Goal: Task Accomplishment & Management: Manage account settings

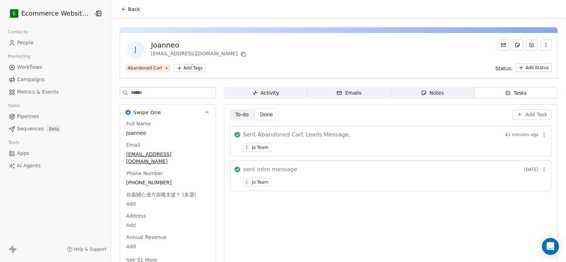
click at [124, 13] on button "Back" at bounding box center [131, 9] width 28 height 13
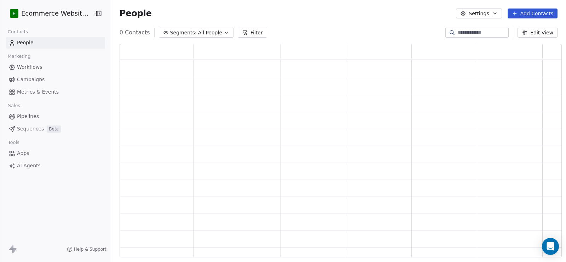
scroll to position [208, 437]
click at [471, 33] on input at bounding box center [483, 32] width 50 height 7
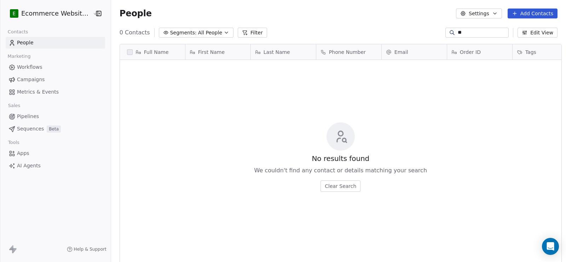
scroll to position [225, 454]
click at [458, 31] on input "**" at bounding box center [483, 32] width 50 height 7
paste input "**********"
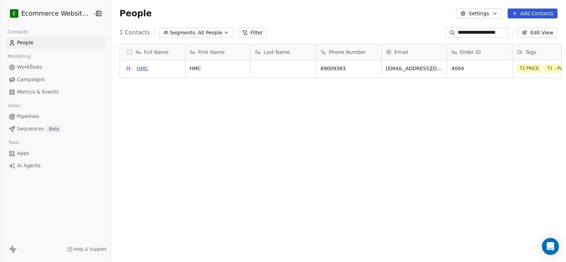
type input "**********"
click at [140, 67] on link "HMC" at bounding box center [142, 68] width 11 height 6
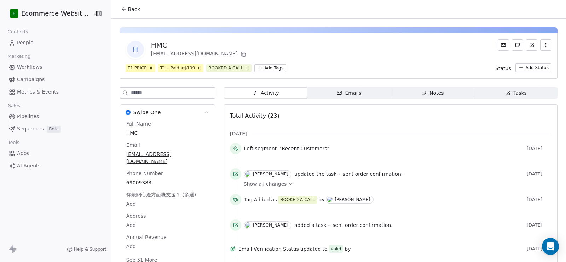
click at [128, 5] on button "Back" at bounding box center [131, 9] width 28 height 13
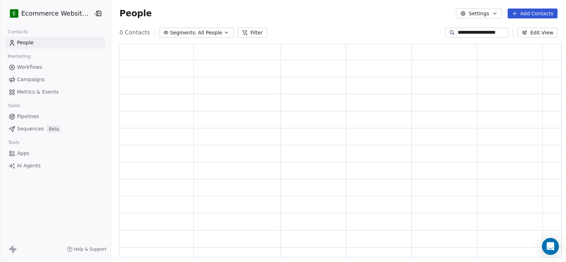
scroll to position [208, 437]
click at [473, 30] on input "**********" at bounding box center [483, 32] width 50 height 7
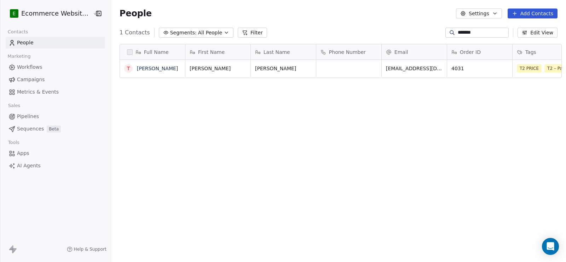
scroll to position [225, 454]
type input "*******"
click at [158, 67] on link "[PERSON_NAME]" at bounding box center [157, 68] width 41 height 6
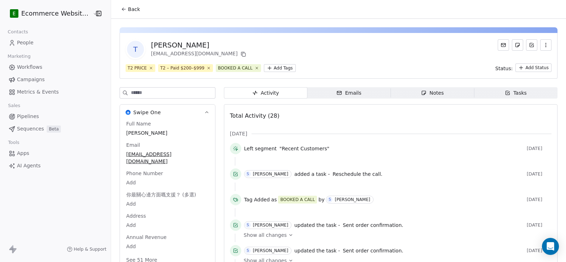
click at [132, 12] on span "Back" at bounding box center [134, 9] width 12 height 7
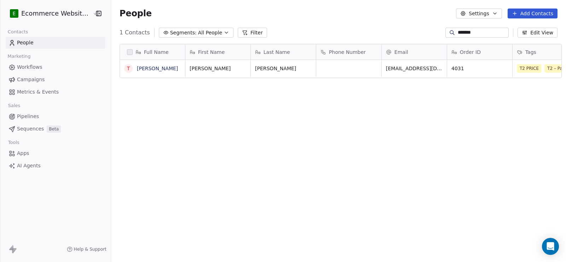
scroll to position [225, 454]
drag, startPoint x: 490, startPoint y: 33, endPoint x: 397, endPoint y: 34, distance: 93.1
click at [401, 34] on div "1 Contacts Segments: All People Filter ******* Edit View" at bounding box center [338, 32] width 455 height 11
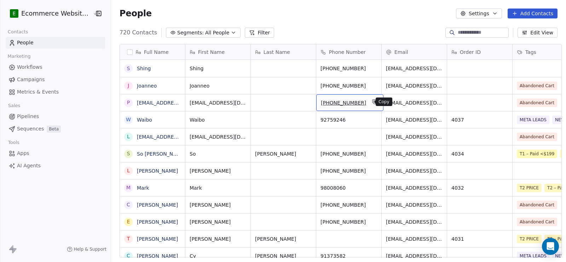
click at [374, 101] on icon "grid" at bounding box center [375, 102] width 3 height 3
click at [150, 104] on link "[EMAIL_ADDRESS][DOMAIN_NAME]" at bounding box center [180, 103] width 87 height 6
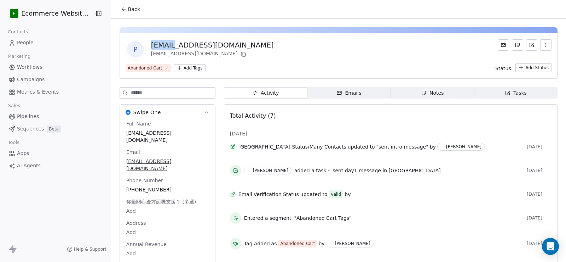
drag, startPoint x: 147, startPoint y: 46, endPoint x: 170, endPoint y: 43, distance: 23.1
click at [170, 43] on div "[EMAIL_ADDRESS][DOMAIN_NAME]" at bounding box center [212, 45] width 123 height 10
copy div "[PERSON_NAME]"
click at [500, 88] on span "Tasks Tasks" at bounding box center [516, 92] width 84 height 11
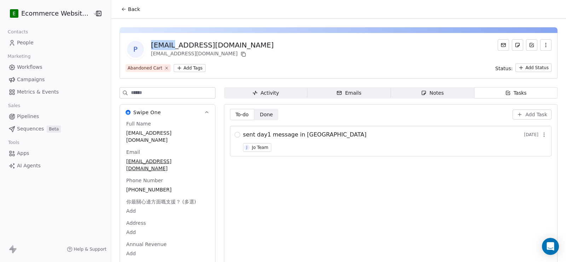
click at [528, 111] on span "Add Task" at bounding box center [537, 114] width 22 height 7
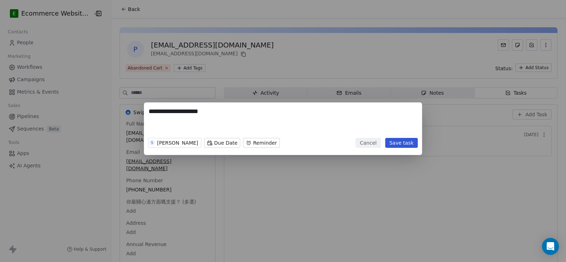
click at [149, 112] on textarea "**********" at bounding box center [283, 121] width 269 height 28
click at [259, 116] on textarea "**********" at bounding box center [283, 121] width 269 height 28
type textarea "**********"
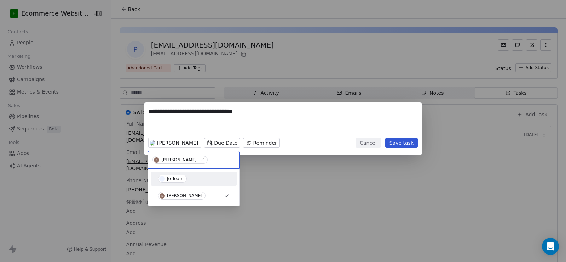
click at [177, 177] on div "Jo Team" at bounding box center [175, 178] width 17 height 5
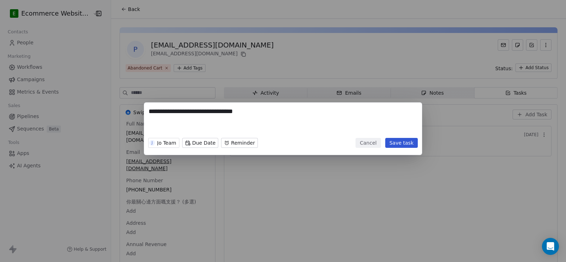
click at [405, 144] on button "Save task" at bounding box center [401, 143] width 33 height 10
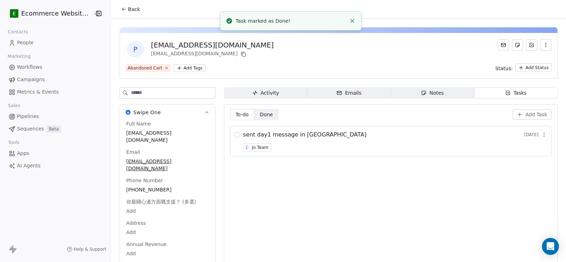
click at [121, 10] on icon at bounding box center [124, 9] width 6 height 6
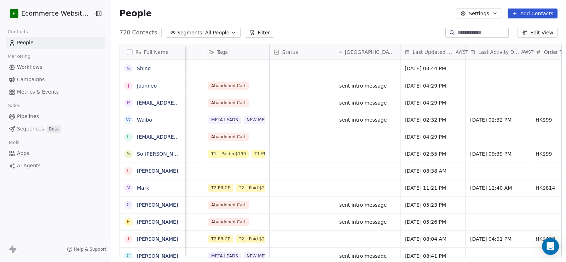
scroll to position [0, 311]
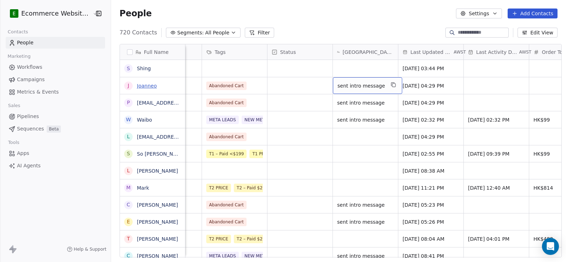
click at [143, 87] on link "Joanneo" at bounding box center [147, 86] width 20 height 6
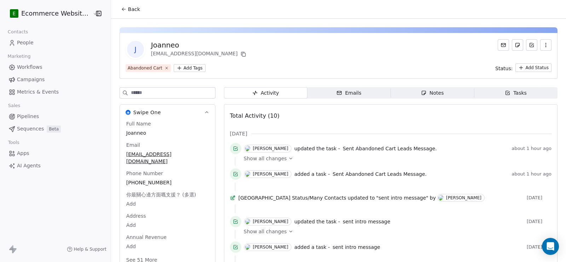
click at [515, 94] on div "Tasks" at bounding box center [516, 92] width 22 height 7
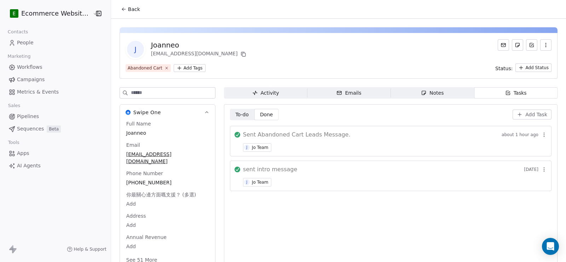
click at [235, 112] on span "To-do" at bounding box center [241, 114] width 13 height 7
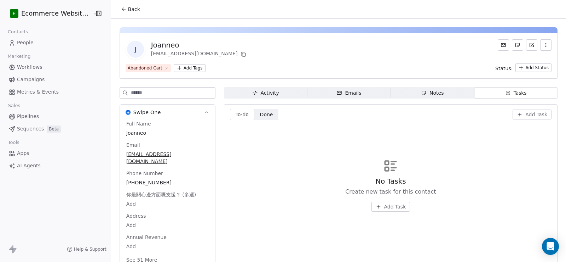
click at [264, 115] on span "Done" at bounding box center [266, 114] width 13 height 7
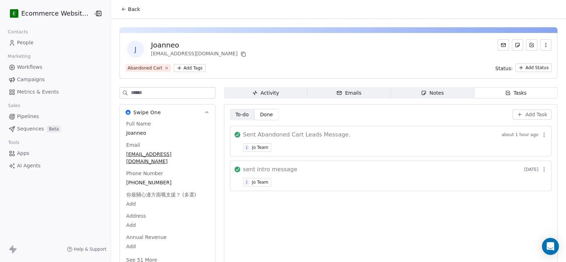
click at [125, 13] on button "Back" at bounding box center [131, 9] width 28 height 13
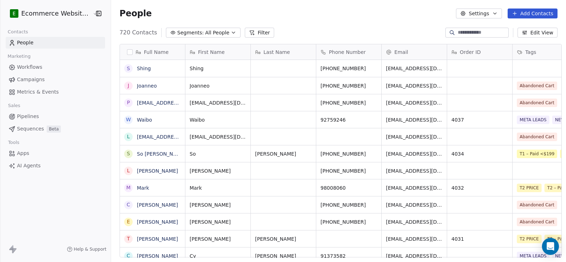
scroll to position [225, 454]
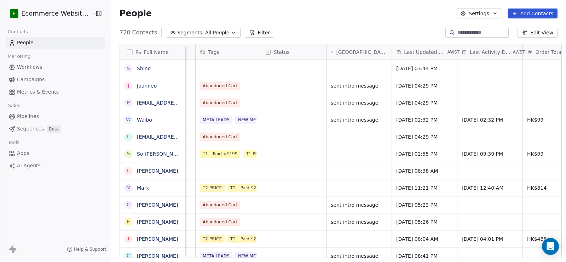
scroll to position [0, 315]
click at [147, 205] on link "[PERSON_NAME]" at bounding box center [157, 205] width 41 height 6
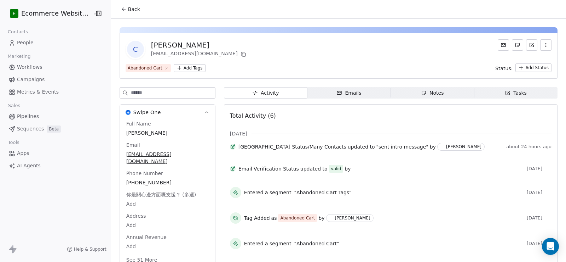
click at [504, 88] on span "Tasks Tasks" at bounding box center [516, 92] width 84 height 11
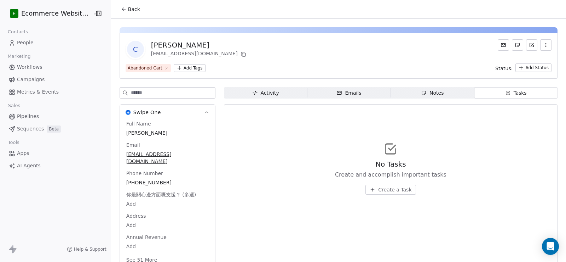
click at [263, 101] on div "Activity Activity Emails Emails Notes Notes Tasks Tasks No Tasks Create and acc…" at bounding box center [391, 180] width 334 height 187
click at [269, 92] on div "Activity" at bounding box center [265, 92] width 27 height 7
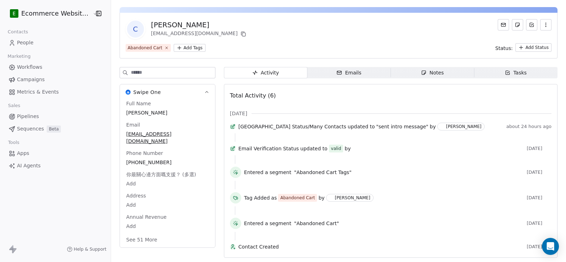
scroll to position [31, 0]
click at [505, 70] on icon "button" at bounding box center [508, 73] width 6 height 6
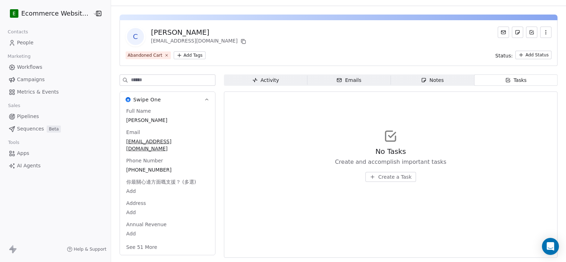
scroll to position [13, 0]
click at [498, 80] on span "Tasks Tasks" at bounding box center [516, 79] width 84 height 11
click at [425, 75] on span "Notes Notes" at bounding box center [433, 79] width 84 height 11
click at [330, 76] on span "Emails Emails" at bounding box center [350, 79] width 84 height 11
click at [271, 76] on div "Activity" at bounding box center [265, 79] width 27 height 7
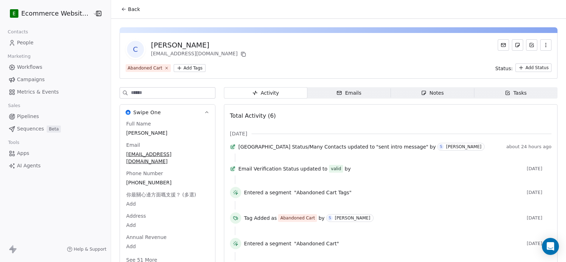
click at [133, 13] on button "Back" at bounding box center [131, 9] width 28 height 13
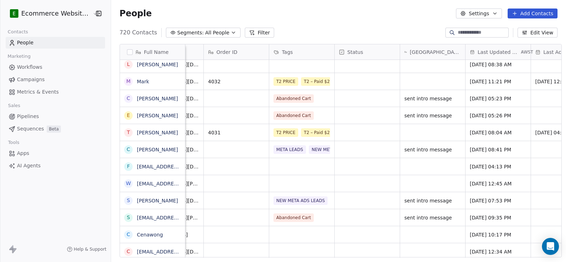
scroll to position [0, 285]
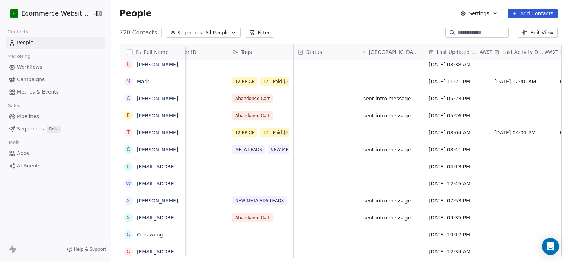
click at [36, 114] on span "Pipelines" at bounding box center [28, 116] width 22 height 7
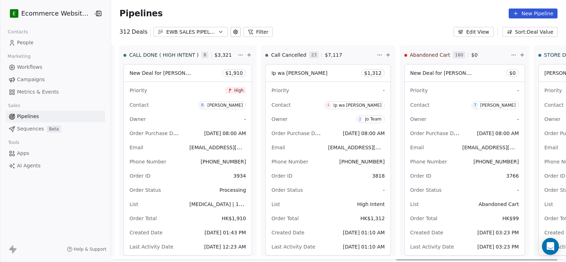
scroll to position [0, 840]
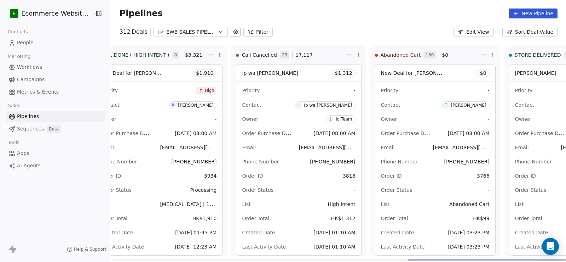
drag, startPoint x: 254, startPoint y: 258, endPoint x: 566, endPoint y: 231, distance: 312.6
click at [566, 259] on div at bounding box center [488, 259] width 161 height 1
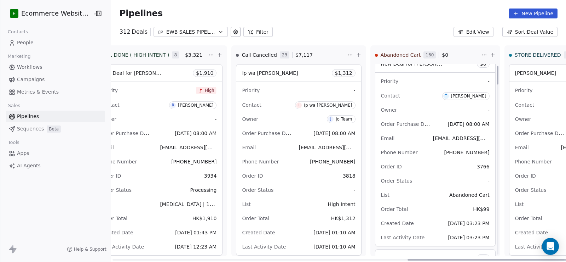
scroll to position [0, 0]
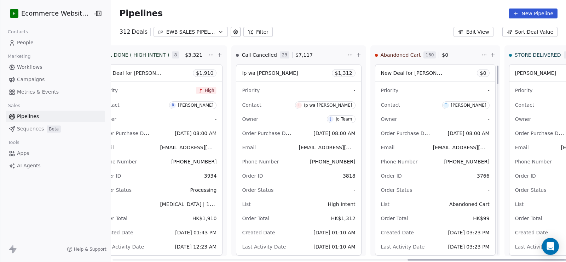
click at [381, 73] on span "New Deal for Tony Li" at bounding box center [418, 72] width 75 height 7
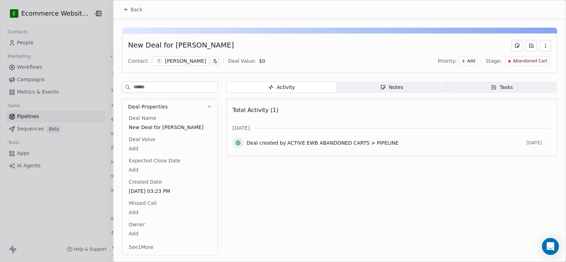
click at [386, 86] on icon "button" at bounding box center [383, 87] width 6 height 6
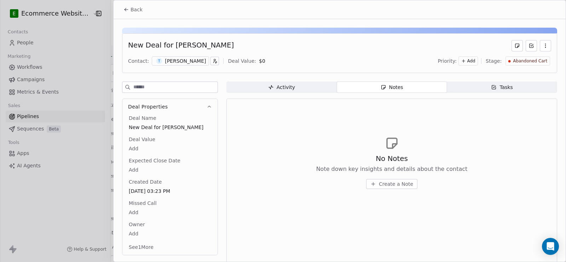
click at [504, 84] on div "Tasks" at bounding box center [502, 87] width 22 height 7
click at [140, 11] on span "Back" at bounding box center [137, 9] width 12 height 7
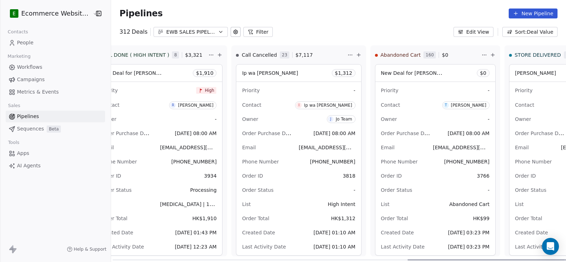
click at [444, 159] on span "+85266855569" at bounding box center [466, 162] width 45 height 6
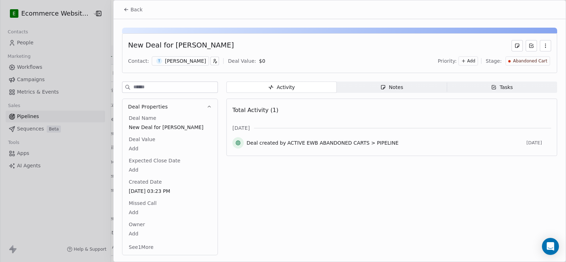
click at [212, 61] on icon "button" at bounding box center [214, 60] width 5 height 5
click at [256, 53] on html "E Ecommerce Website Builder Contacts People Marketing Workflows Campaigns Metri…" at bounding box center [283, 131] width 566 height 262
click at [547, 44] on icon "button" at bounding box center [546, 46] width 6 height 6
click at [237, 55] on div "New Deal for Tony Li Contact: T Tony Li Deal Value: $ 0 Priority: Add Stage: Ab…" at bounding box center [339, 53] width 435 height 40
click at [142, 245] on button "See 1 More" at bounding box center [141, 246] width 33 height 13
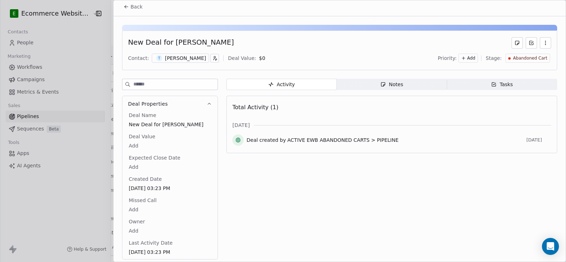
scroll to position [5, 0]
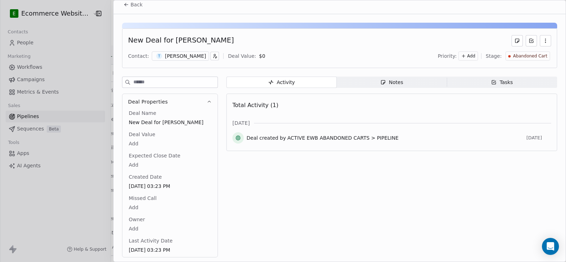
click at [137, 6] on span "Back" at bounding box center [137, 4] width 12 height 7
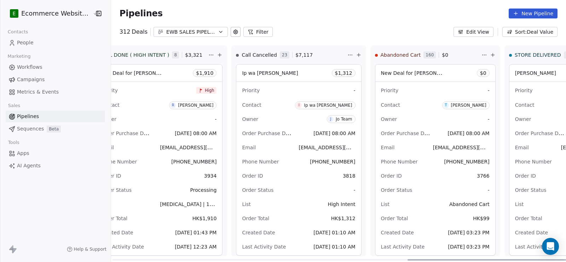
click at [444, 161] on span "+85266855569" at bounding box center [466, 162] width 45 height 6
click at [386, 160] on body "E Ecommerce Website Builder Contacts People Marketing Workflows Campaigns Metri…" at bounding box center [283, 131] width 566 height 262
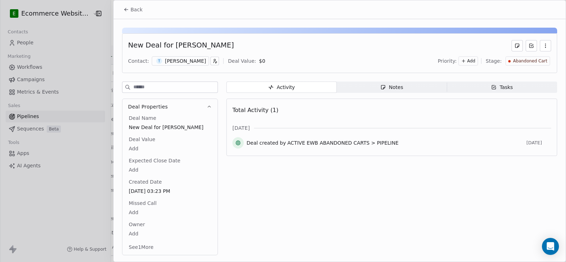
click at [130, 9] on button "Back" at bounding box center [133, 9] width 28 height 13
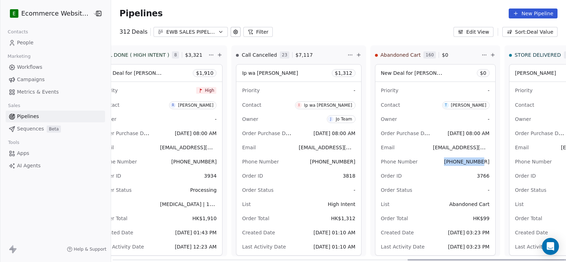
drag, startPoint x: 429, startPoint y: 160, endPoint x: 386, endPoint y: 160, distance: 43.2
click at [386, 160] on div "New Deal for Tony Li $ 0 Priority - Contact T Tony Li Owner - Order Purchase Da…" at bounding box center [435, 159] width 129 height 191
copy span "+85266855569"
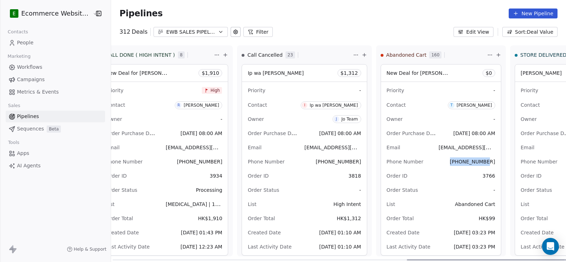
click at [387, 93] on div "Priority -" at bounding box center [441, 90] width 109 height 11
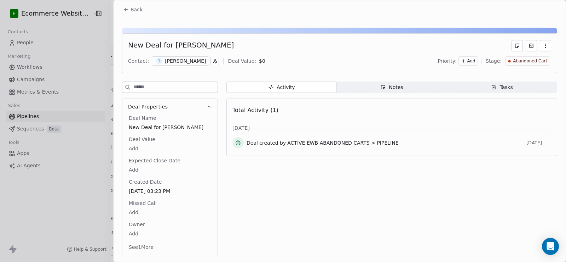
click at [178, 44] on div "New Deal for Tony Li" at bounding box center [181, 45] width 106 height 11
copy div "[PERSON_NAME]"
click at [508, 90] on div "Tasks" at bounding box center [502, 87] width 22 height 7
click at [505, 87] on div "Tasks" at bounding box center [502, 87] width 22 height 7
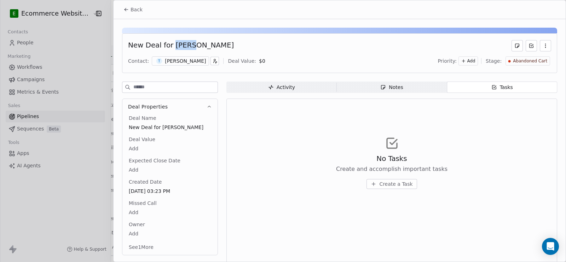
click at [402, 180] on button "Create a Task" at bounding box center [392, 184] width 50 height 10
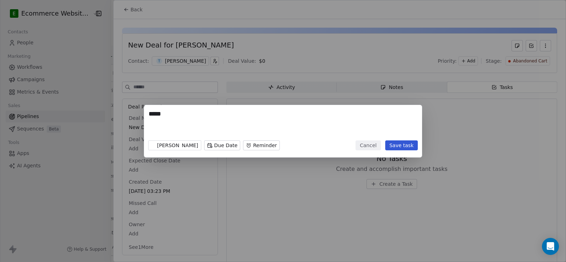
paste textarea "**********"
type textarea "**********"
click at [169, 150] on div "S Sher Rivera Due Date Reminder" at bounding box center [214, 145] width 132 height 16
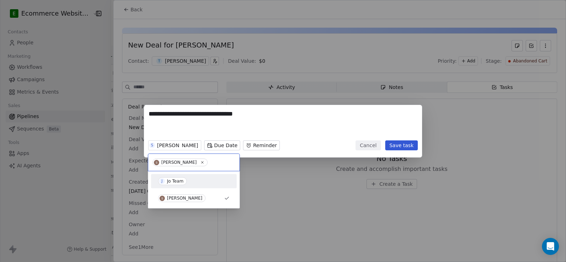
click at [175, 180] on div "Jo Team" at bounding box center [175, 180] width 17 height 5
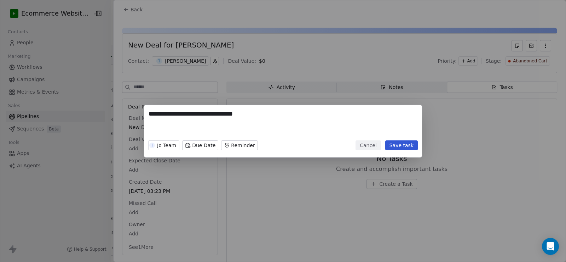
click at [401, 144] on button "Save task" at bounding box center [401, 145] width 33 height 10
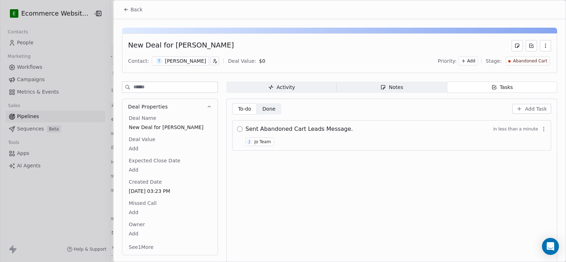
click at [239, 128] on button "button" at bounding box center [240, 129] width 6 height 6
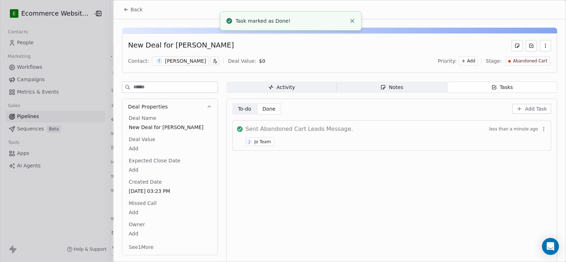
click at [253, 87] on span "Activity Activity" at bounding box center [281, 86] width 110 height 11
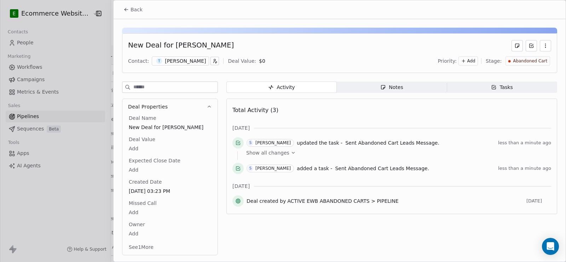
click at [137, 10] on span "Back" at bounding box center [137, 9] width 12 height 7
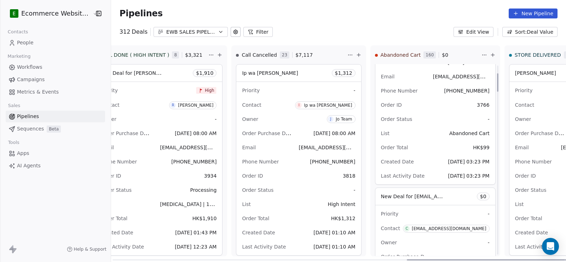
scroll to position [106, 0]
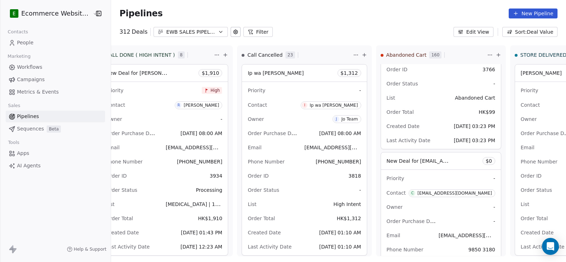
click at [39, 43] on link "People" at bounding box center [55, 43] width 99 height 12
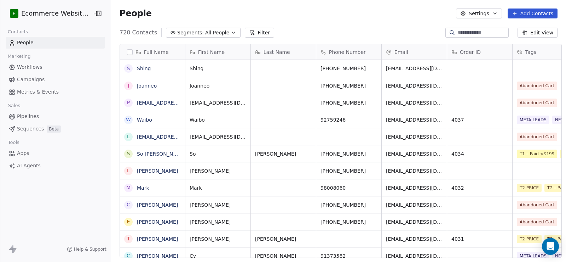
scroll to position [225, 454]
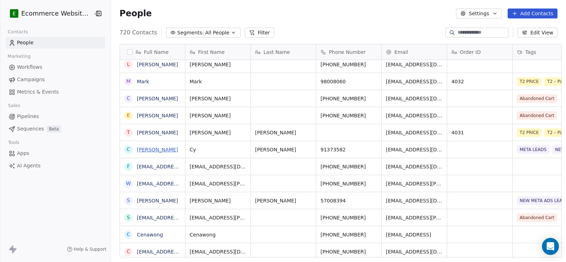
click at [144, 147] on link "[PERSON_NAME]" at bounding box center [157, 150] width 41 height 6
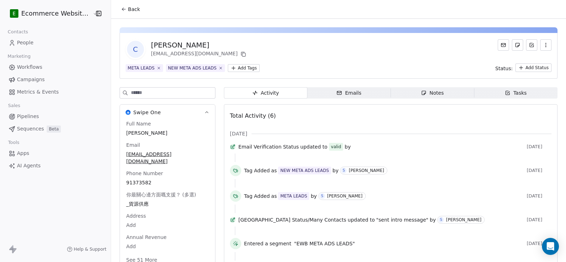
click at [133, 9] on span "Back" at bounding box center [134, 9] width 12 height 7
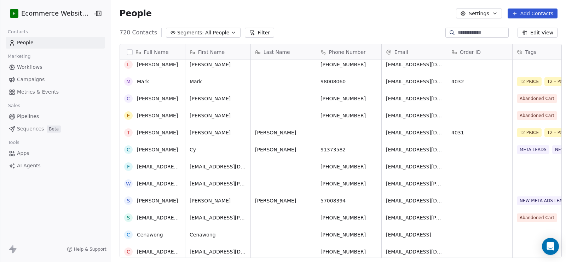
scroll to position [142, 0]
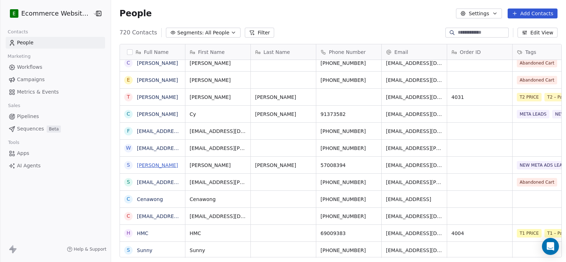
click at [160, 167] on link "[PERSON_NAME]" at bounding box center [157, 165] width 41 height 6
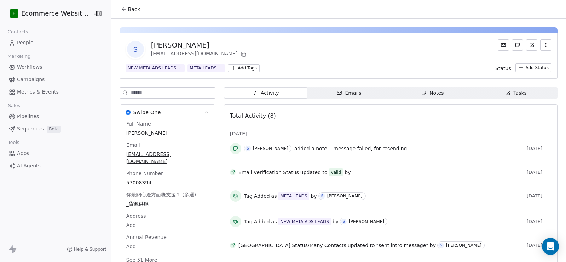
click at [514, 88] on span "Tasks Tasks" at bounding box center [516, 92] width 84 height 11
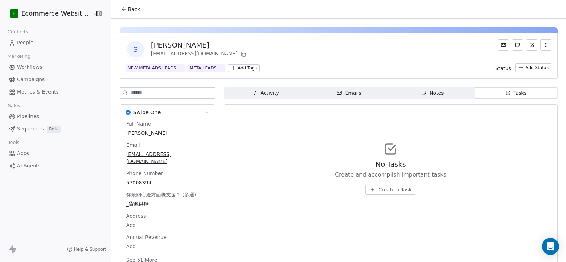
click at [272, 90] on div "Activity" at bounding box center [265, 92] width 27 height 7
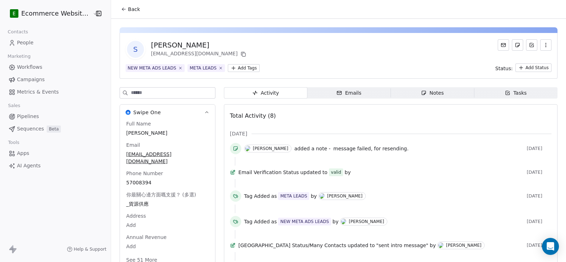
click at [119, 6] on button "Back" at bounding box center [131, 9] width 28 height 13
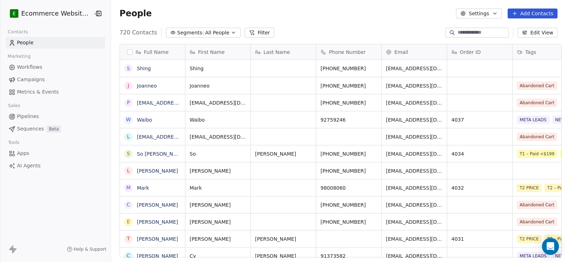
scroll to position [225, 454]
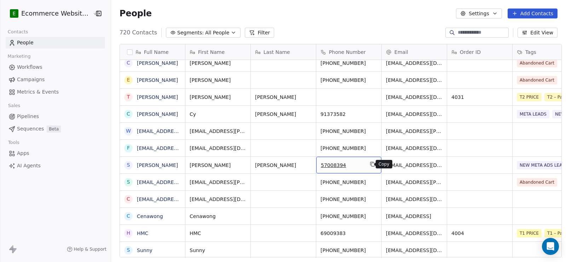
click at [370, 163] on icon "grid" at bounding box center [373, 164] width 6 height 6
click at [159, 166] on link "[PERSON_NAME]" at bounding box center [157, 165] width 41 height 6
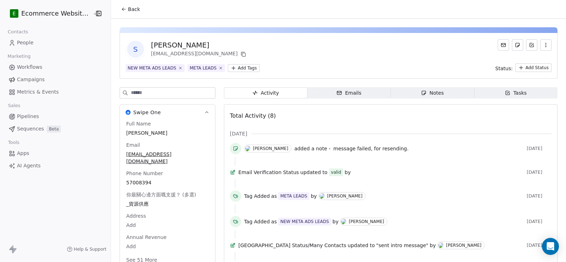
click at [157, 45] on div "[PERSON_NAME]" at bounding box center [199, 45] width 97 height 10
copy div "[PERSON_NAME]"
click at [128, 12] on span "Back" at bounding box center [134, 9] width 12 height 7
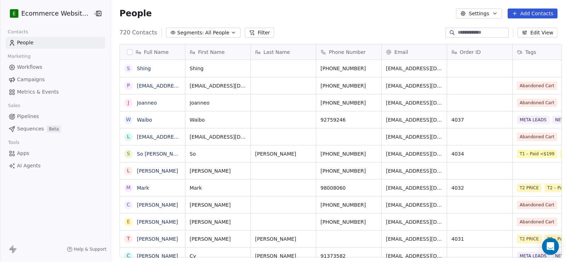
scroll to position [225, 454]
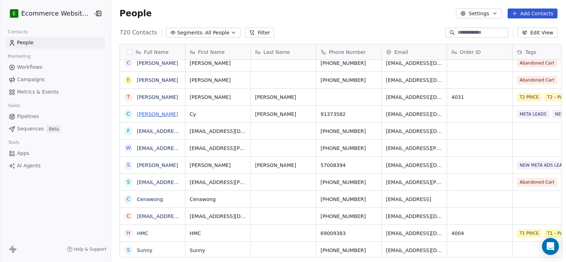
click at [145, 113] on link "[PERSON_NAME]" at bounding box center [157, 114] width 41 height 6
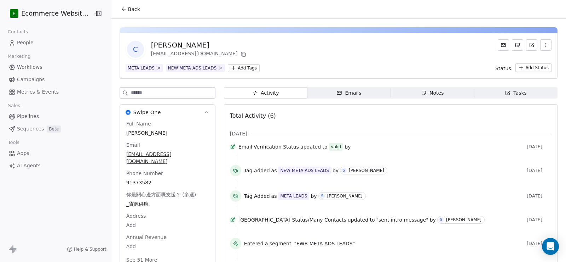
click at [128, 11] on span "Back" at bounding box center [134, 9] width 12 height 7
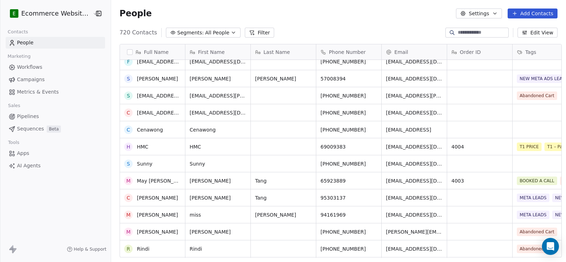
scroll to position [248, 0]
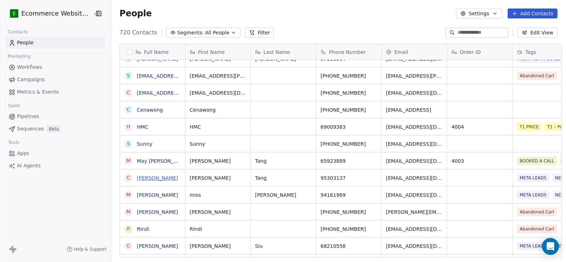
click at [148, 176] on link "[PERSON_NAME]" at bounding box center [157, 178] width 41 height 6
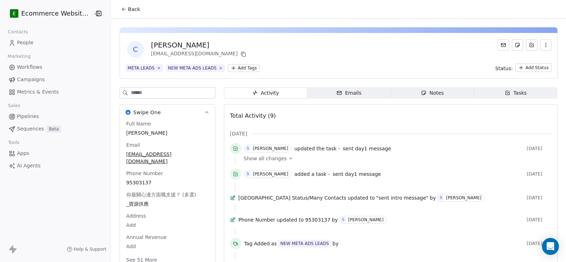
click at [133, 11] on span "Back" at bounding box center [134, 9] width 12 height 7
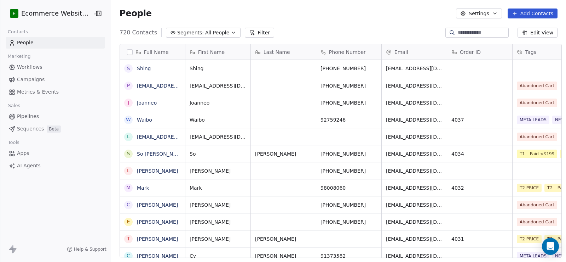
scroll to position [225, 454]
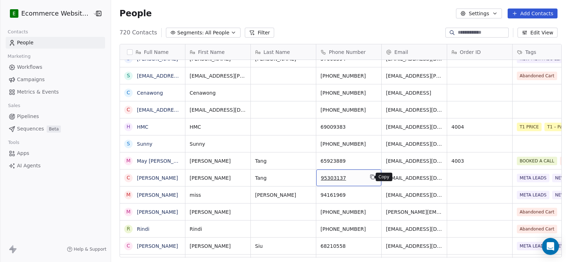
click at [370, 177] on icon "grid" at bounding box center [373, 177] width 6 height 6
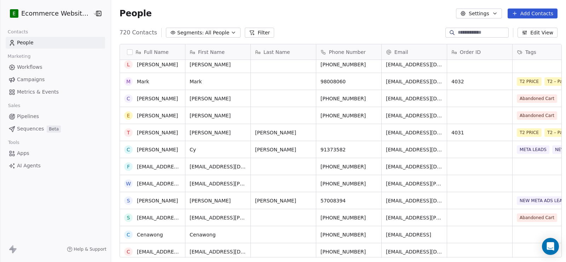
scroll to position [106, 0]
click at [159, 201] on link "[PERSON_NAME]" at bounding box center [157, 200] width 41 height 6
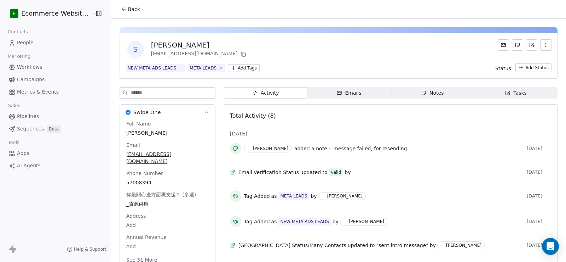
click at [505, 93] on icon "button" at bounding box center [508, 93] width 6 height 6
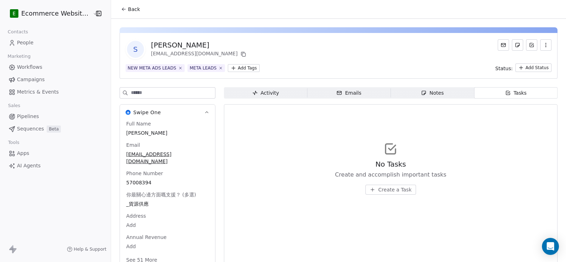
click at [384, 187] on span "Create a Task" at bounding box center [394, 189] width 33 height 7
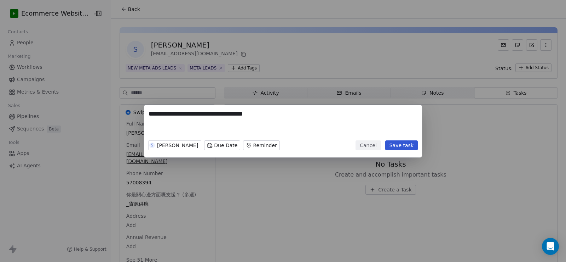
type textarea "**********"
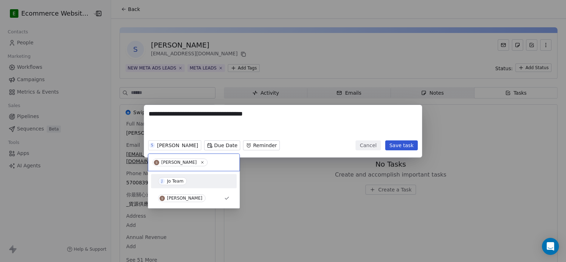
click at [171, 179] on div "Jo Team" at bounding box center [175, 180] width 17 height 5
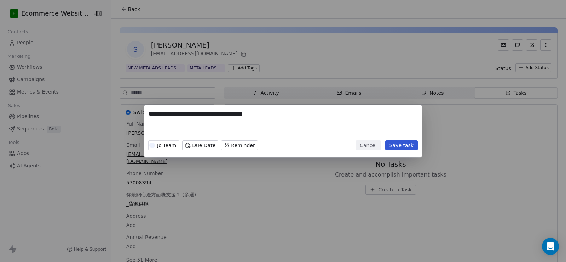
click at [405, 147] on button "Save task" at bounding box center [401, 145] width 33 height 10
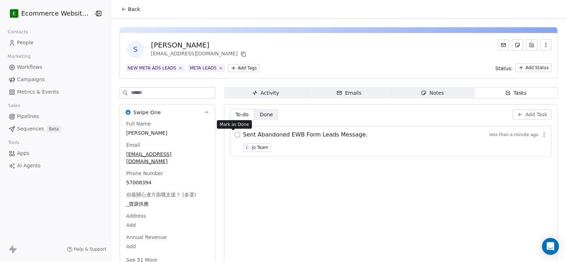
click at [235, 136] on button "button" at bounding box center [238, 135] width 6 height 6
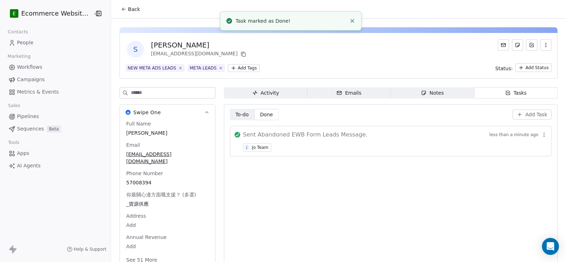
click at [131, 12] on span "Back" at bounding box center [134, 9] width 12 height 7
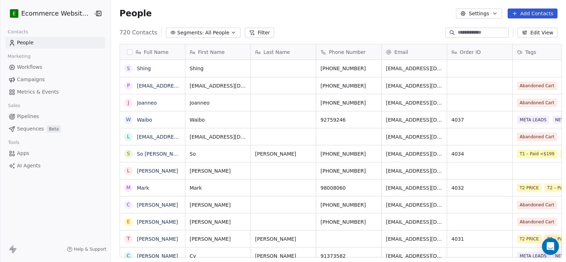
scroll to position [225, 454]
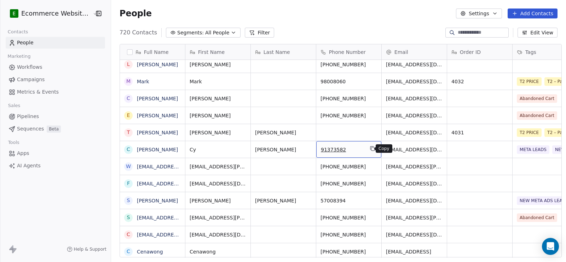
click at [370, 150] on icon "grid" at bounding box center [373, 148] width 6 height 6
click at [147, 150] on link "[PERSON_NAME]" at bounding box center [157, 150] width 41 height 6
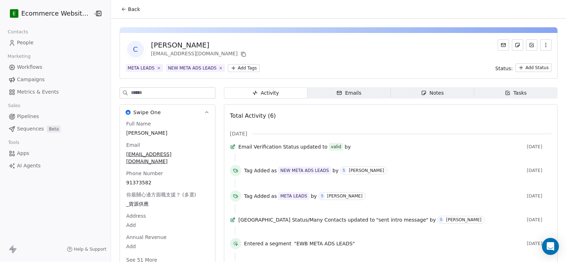
click at [516, 94] on div "Tasks" at bounding box center [516, 92] width 22 height 7
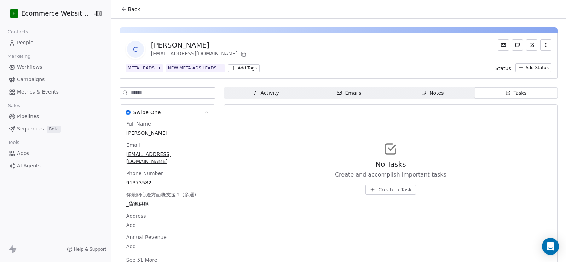
click at [151, 43] on div "[PERSON_NAME]" at bounding box center [199, 45] width 97 height 10
copy div "Cy"
click at [257, 90] on div "Activity" at bounding box center [265, 92] width 27 height 7
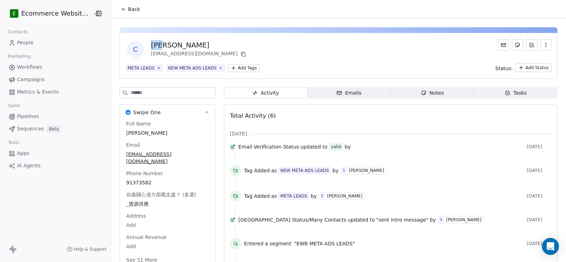
click at [118, 5] on button "Back" at bounding box center [131, 9] width 28 height 13
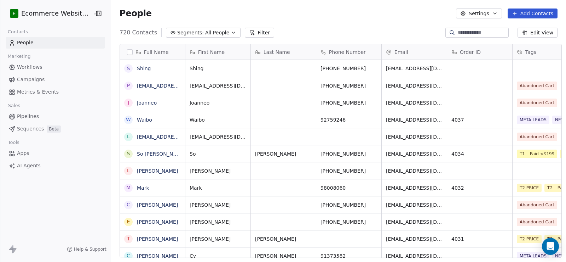
scroll to position [225, 454]
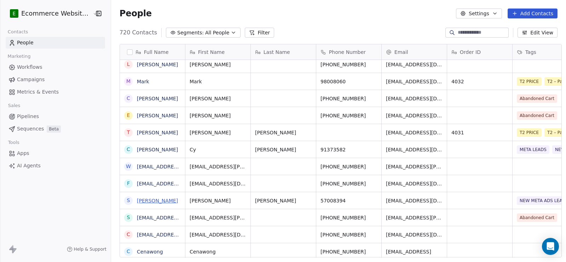
click at [161, 200] on link "[PERSON_NAME]" at bounding box center [157, 200] width 41 height 6
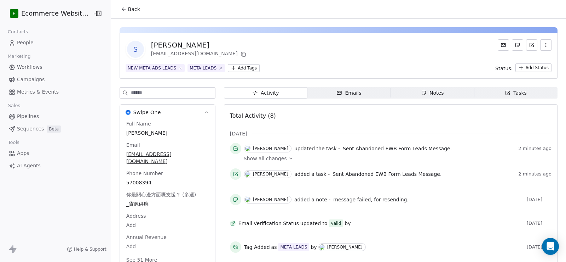
click at [488, 88] on span "Tasks Tasks" at bounding box center [516, 92] width 84 height 11
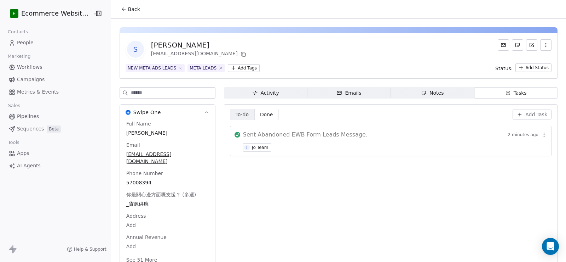
click at [541, 133] on icon "button" at bounding box center [544, 135] width 6 height 6
click at [526, 162] on span "Delete" at bounding box center [532, 162] width 16 height 7
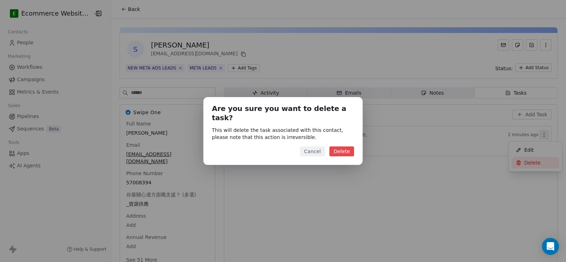
click at [348, 146] on button "Delete" at bounding box center [341, 151] width 25 height 10
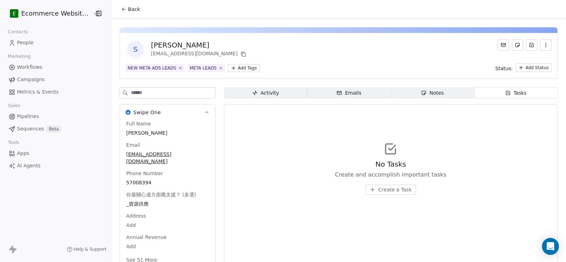
click at [128, 8] on span "Back" at bounding box center [134, 9] width 12 height 7
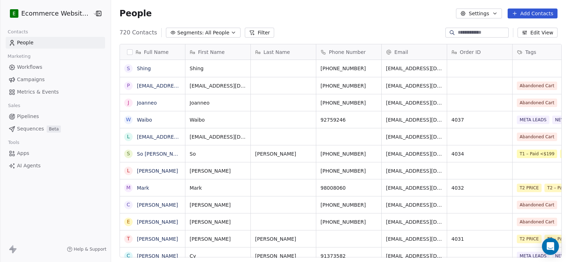
scroll to position [225, 454]
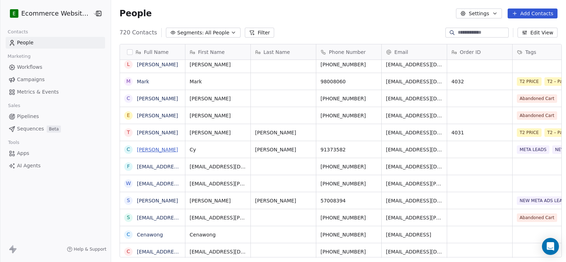
click at [143, 150] on link "[PERSON_NAME]" at bounding box center [157, 150] width 41 height 6
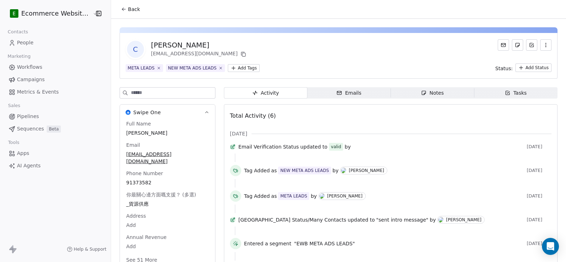
click at [491, 91] on span "Tasks Tasks" at bounding box center [516, 92] width 84 height 11
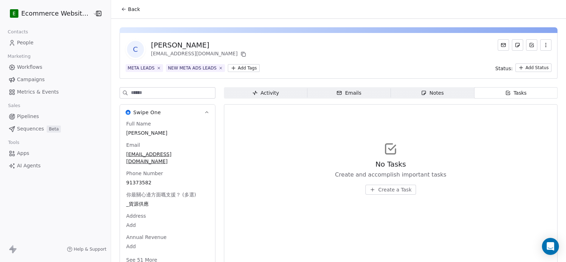
click at [386, 185] on button "Create a Task" at bounding box center [391, 189] width 50 height 10
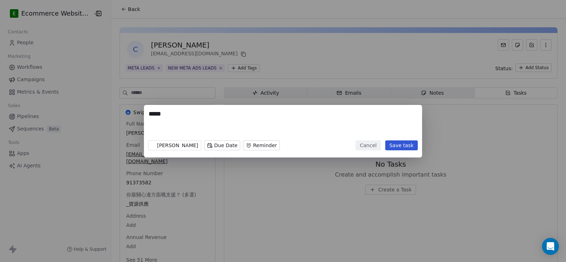
paste textarea "**********"
type textarea "**********"
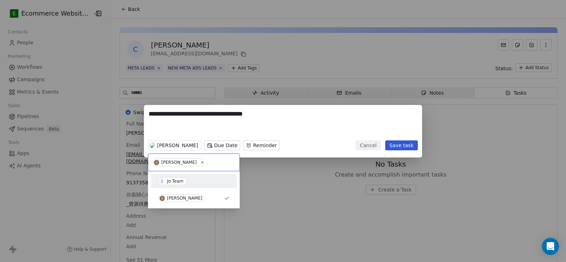
click at [173, 179] on div "Jo Team" at bounding box center [175, 180] width 17 height 5
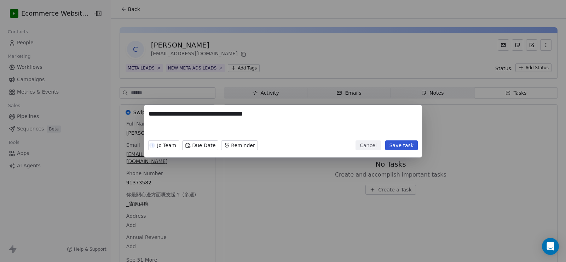
click at [403, 144] on button "Save task" at bounding box center [401, 145] width 33 height 10
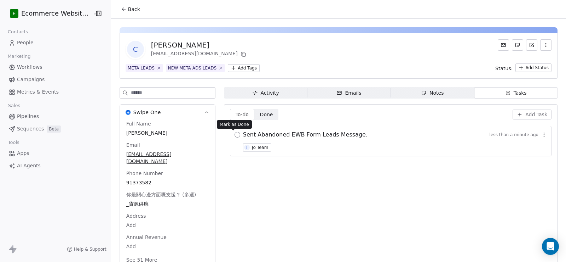
click at [235, 133] on button "button" at bounding box center [238, 135] width 6 height 6
click at [122, 9] on button "Back" at bounding box center [131, 9] width 28 height 13
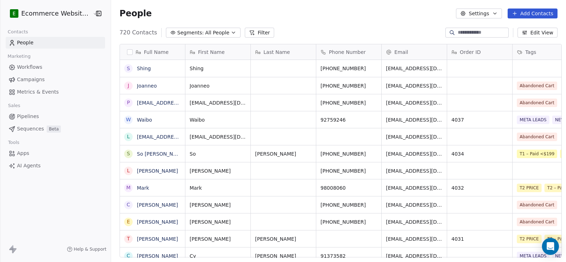
scroll to position [225, 454]
